Goal: Information Seeking & Learning: Learn about a topic

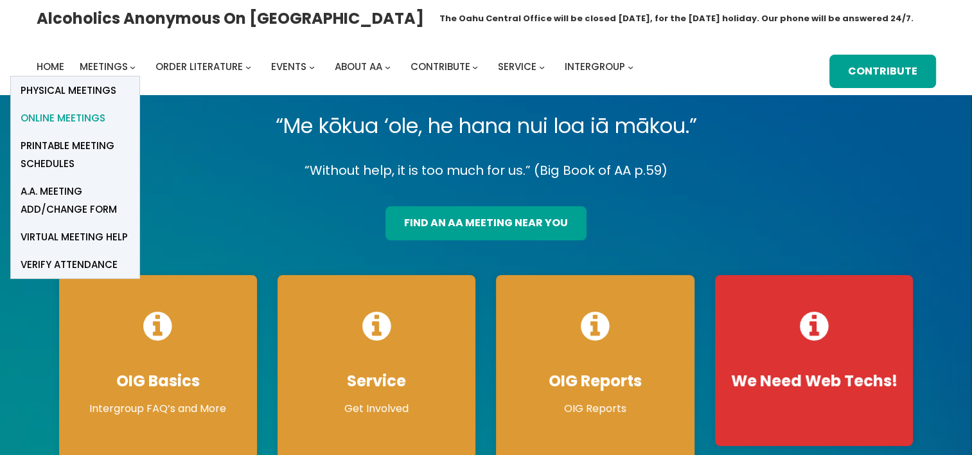
click at [87, 115] on span "Online Meetings" at bounding box center [63, 118] width 85 height 18
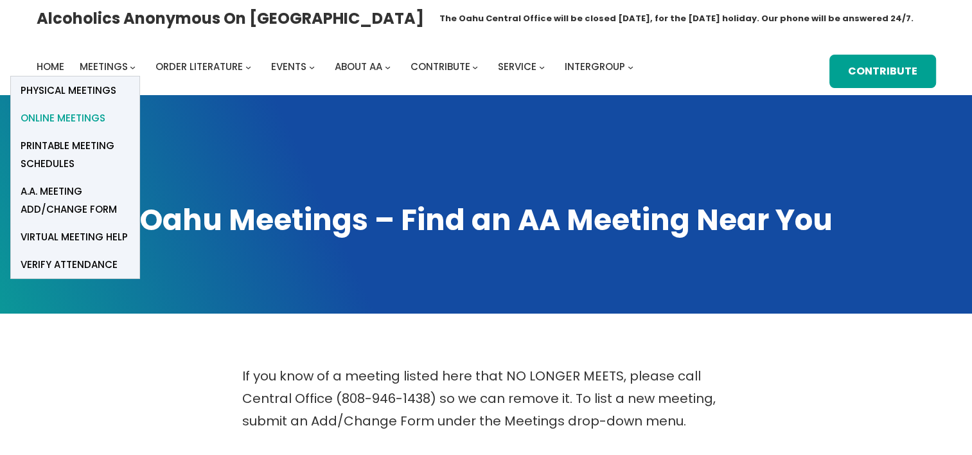
click at [87, 118] on span "Online Meetings" at bounding box center [63, 118] width 85 height 18
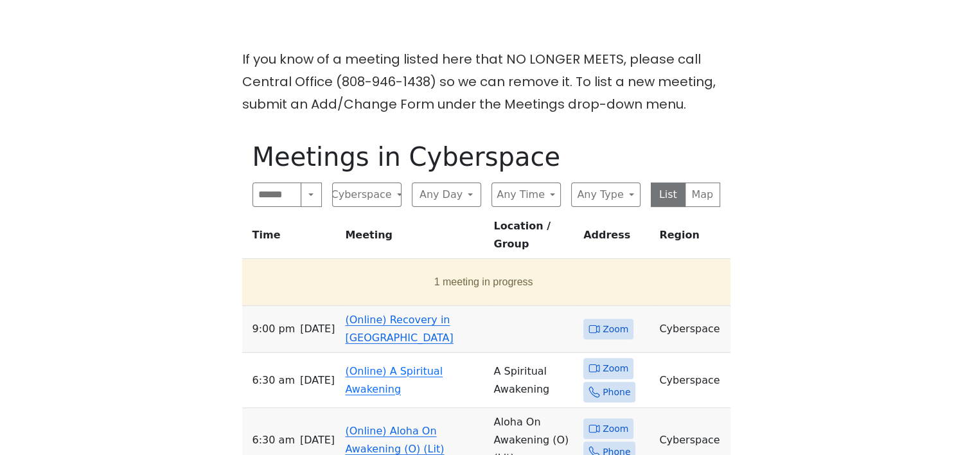
scroll to position [321, 0]
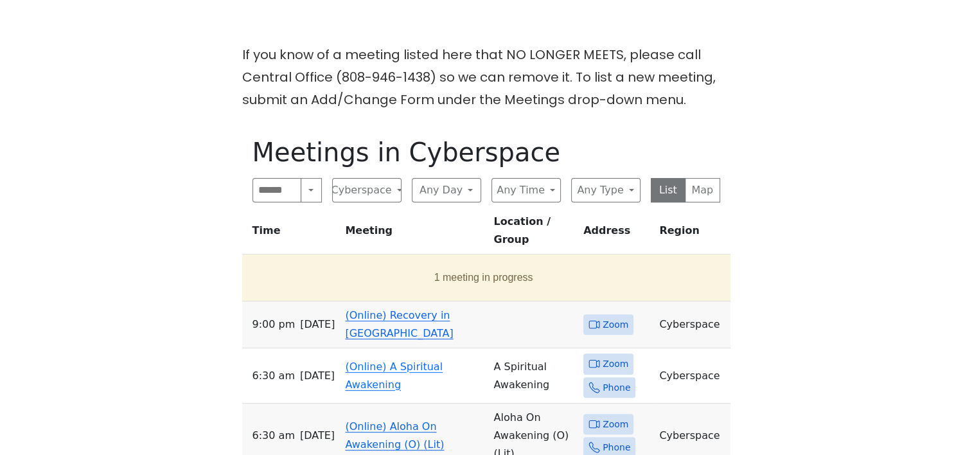
click at [408, 304] on td "(Online) Recovery in [GEOGRAPHIC_DATA]" at bounding box center [414, 324] width 148 height 47
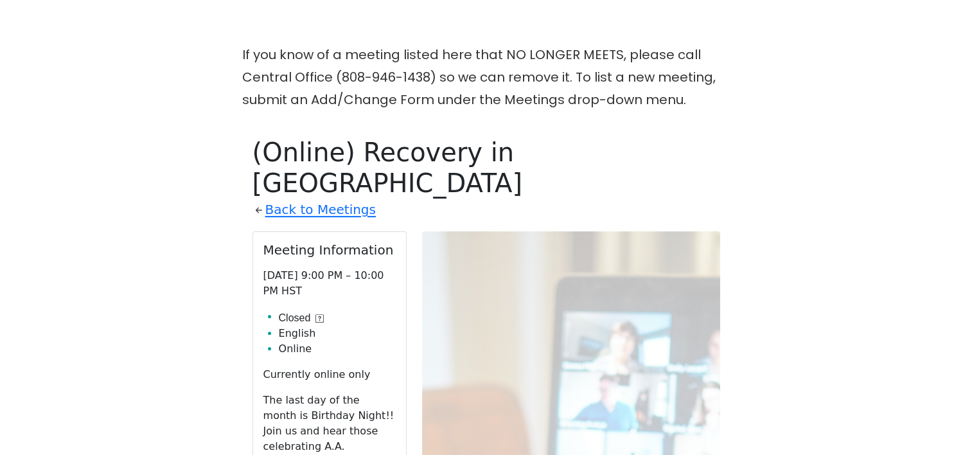
scroll to position [448, 0]
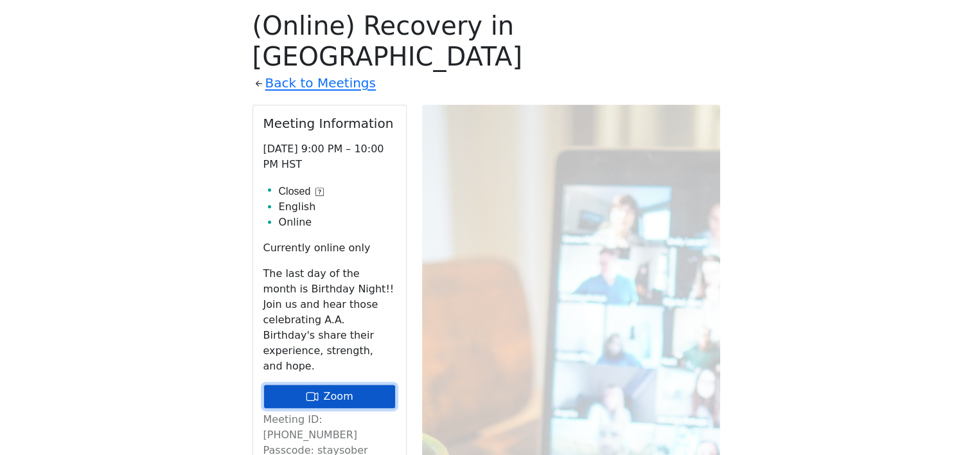
click at [326, 384] on link "Zoom" at bounding box center [329, 396] width 132 height 24
